Goal: Task Accomplishment & Management: Complete application form

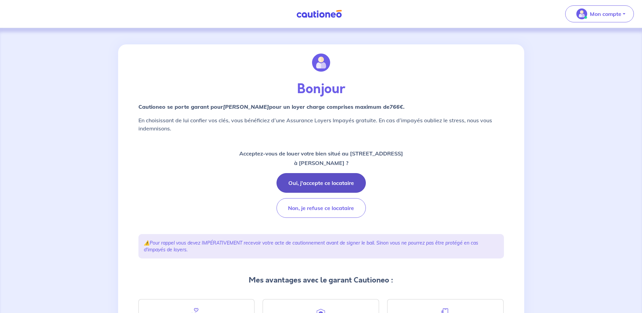
click at [342, 182] on button "Oui, j'accepte ce locataire" at bounding box center [321, 183] width 89 height 20
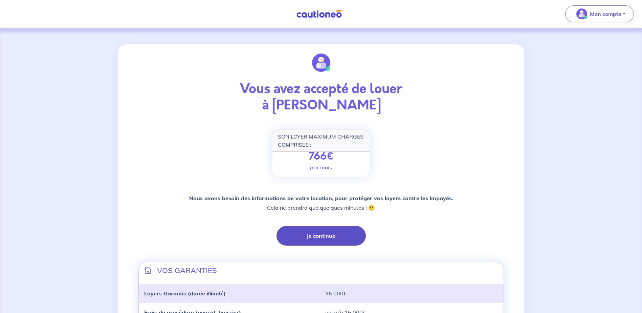
click at [302, 236] on button "Je continue" at bounding box center [321, 236] width 89 height 20
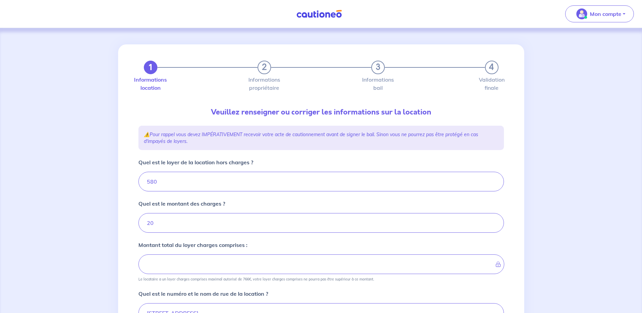
type input "600"
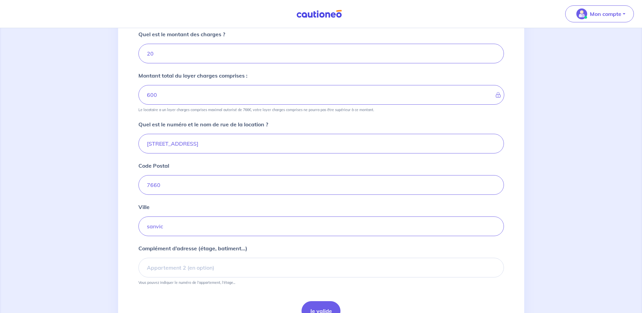
scroll to position [207, 0]
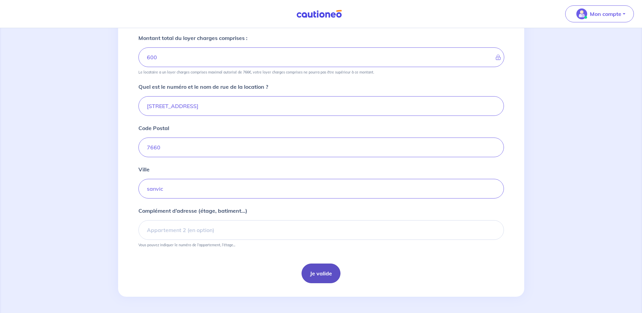
click at [313, 267] on button "Je valide" at bounding box center [321, 273] width 39 height 20
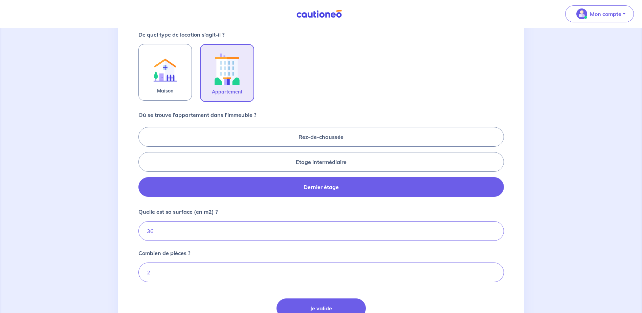
scroll to position [267, 0]
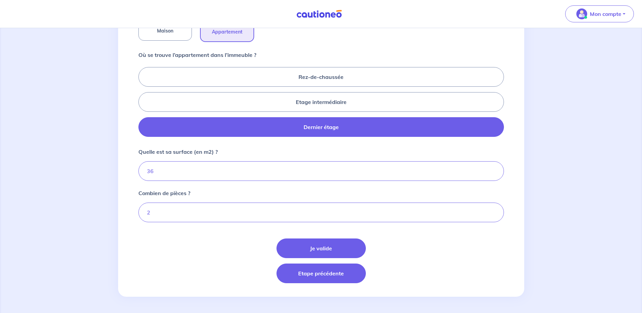
click at [311, 279] on button "Etape précédente" at bounding box center [321, 273] width 89 height 20
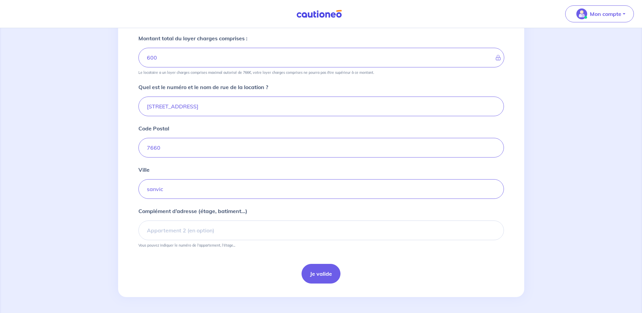
scroll to position [207, 0]
click at [317, 11] on img at bounding box center [319, 14] width 51 height 8
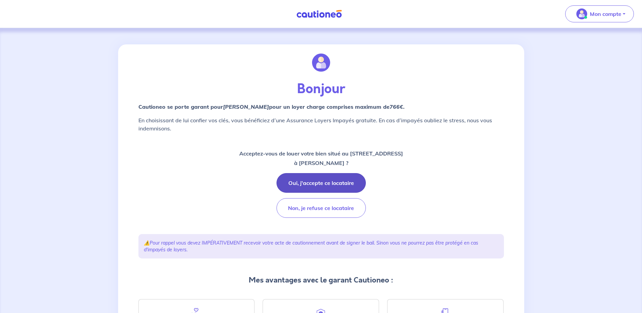
click at [343, 180] on button "Oui, j'accepte ce locataire" at bounding box center [321, 183] width 89 height 20
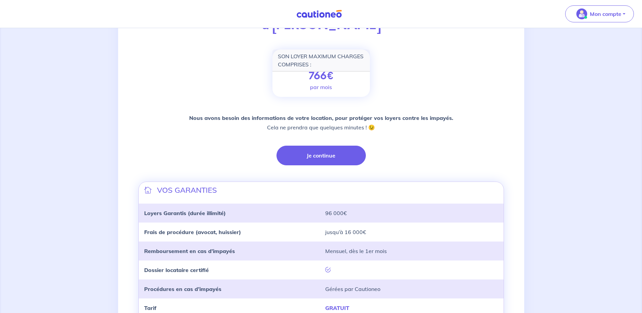
scroll to position [34, 0]
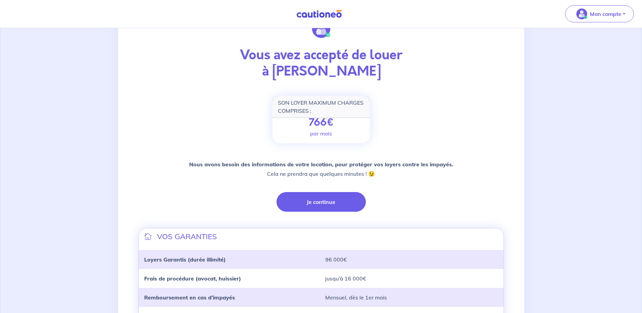
drag, startPoint x: 277, startPoint y: 72, endPoint x: 379, endPoint y: 70, distance: 101.9
click at [379, 70] on p "Vous avez accepté de louer à Mickael LEMEILLE" at bounding box center [321, 63] width 366 height 32
